Goal: Navigation & Orientation: Understand site structure

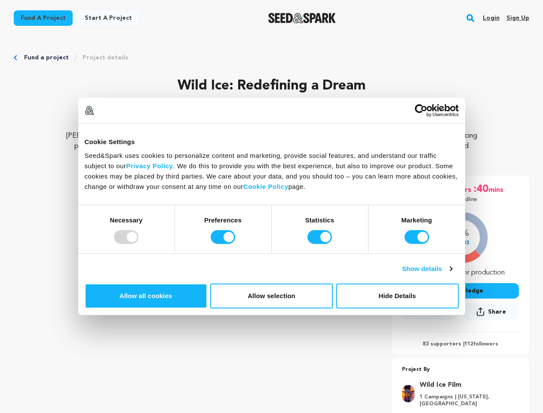
click at [139, 244] on div at bounding box center [126, 237] width 25 height 14
click at [235, 244] on input "Preferences" at bounding box center [223, 237] width 25 height 14
checkbox input "false"
click at [321, 244] on input "Statistics" at bounding box center [320, 237] width 25 height 14
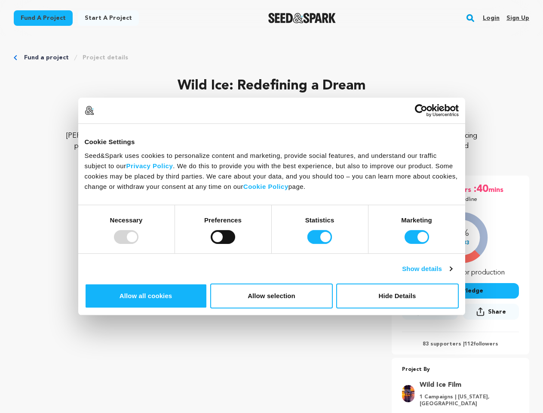
checkbox input "false"
click at [405, 244] on input "Marketing" at bounding box center [417, 237] width 25 height 14
checkbox input "false"
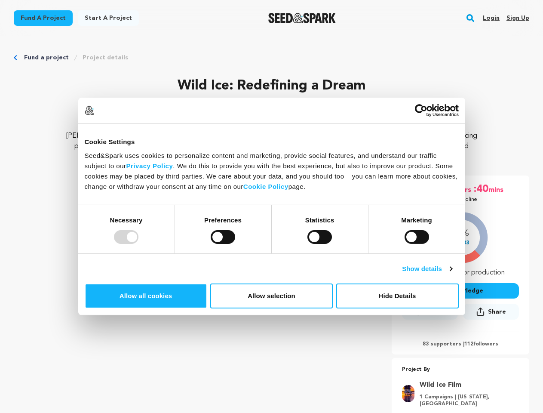
click at [452, 274] on link "Show details" at bounding box center [427, 269] width 50 height 10
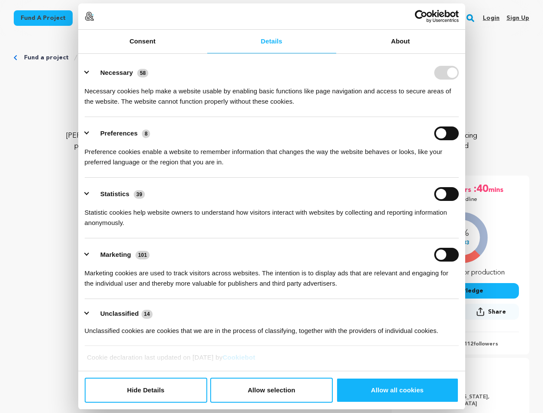
click at [459, 178] on li "Preferences 8 Preference cookies enable a website to remember information that …" at bounding box center [272, 147] width 374 height 61
click at [463, 329] on ul "Necessary 58 Necessary cookies help make a website usable by enabling basic fun…" at bounding box center [271, 201] width 382 height 290
click at [475, 357] on div "44 days :16 hrs :40 mins Until Deadline 48% $7,283 $" at bounding box center [461, 308] width 138 height 265
click at [472, 18] on rect "button" at bounding box center [470, 18] width 10 height 10
click at [94, 21] on img at bounding box center [89, 16] width 9 height 9
